Goal: Information Seeking & Learning: Learn about a topic

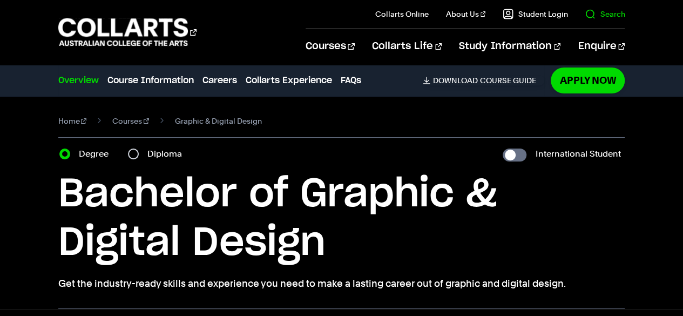
click at [595, 15] on link "Search" at bounding box center [605, 14] width 40 height 11
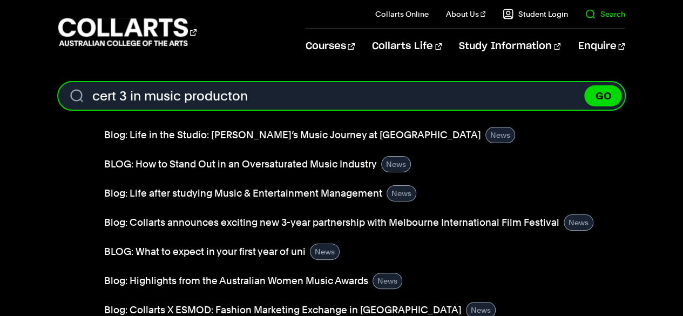
type input "cert 3 in music producton"
click at [584, 85] on button "GO" at bounding box center [602, 95] width 37 height 21
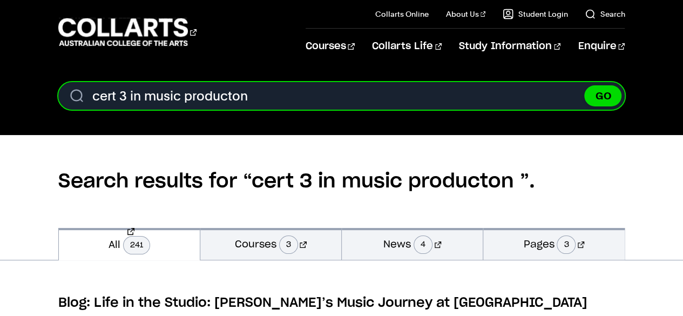
click at [234, 94] on input "cert 3 in music producton" at bounding box center [341, 96] width 567 height 28
type input "cert 3 in music production"
click at [584, 85] on button "GO" at bounding box center [602, 95] width 37 height 21
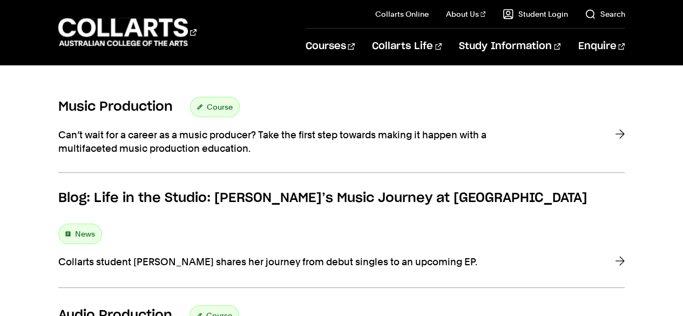
scroll to position [199, 0]
click at [618, 136] on div at bounding box center [620, 140] width 10 height 27
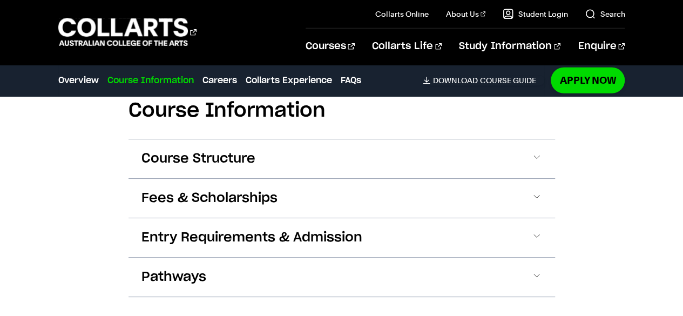
scroll to position [1548, 0]
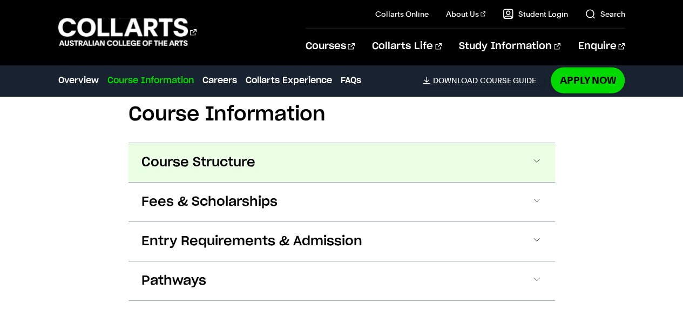
click at [203, 170] on span "Course Structure" at bounding box center [198, 162] width 114 height 17
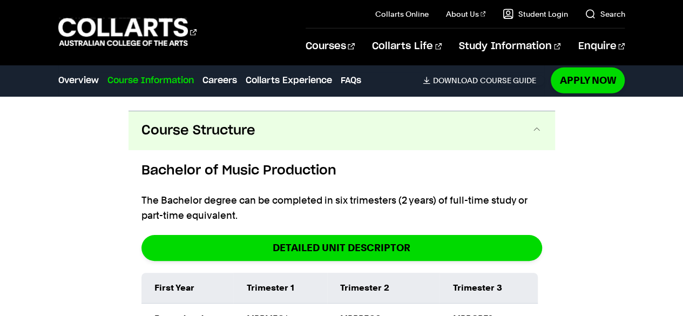
scroll to position [1593, 0]
